Goal: Contribute content

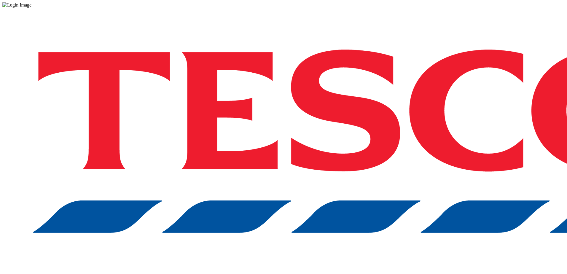
click at [446, 166] on div "Log in to the Spectra’s dashboard using [PERSON_NAME]’s credentials. If you don…" at bounding box center [283, 155] width 563 height 295
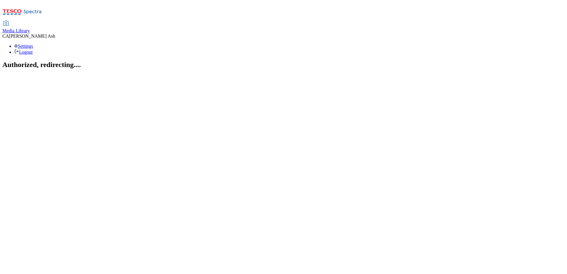
click at [30, 28] on span "Media Library" at bounding box center [16, 30] width 28 height 5
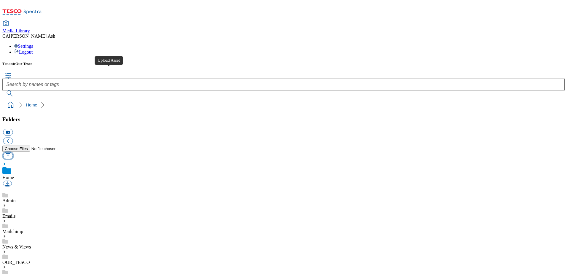
click at [13, 152] on button "button" at bounding box center [8, 155] width 10 height 7
type input "C:\fakepath\Terms Conditions Go Cook.pdf"
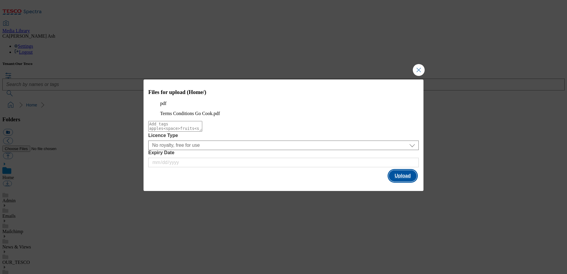
click at [401, 182] on button "Upload" at bounding box center [403, 175] width 28 height 11
